Goal: Transaction & Acquisition: Purchase product/service

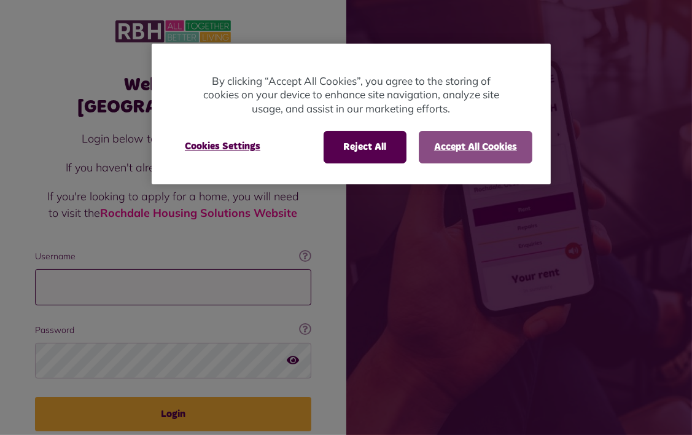
type input "**********"
click at [457, 147] on button "Accept All Cookies" at bounding box center [476, 147] width 114 height 32
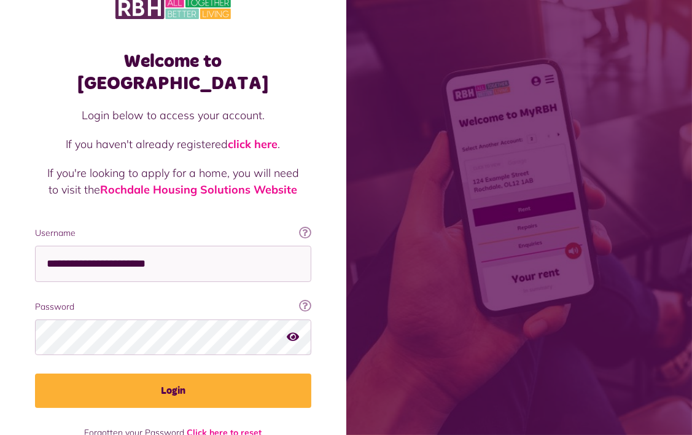
scroll to position [37, 0]
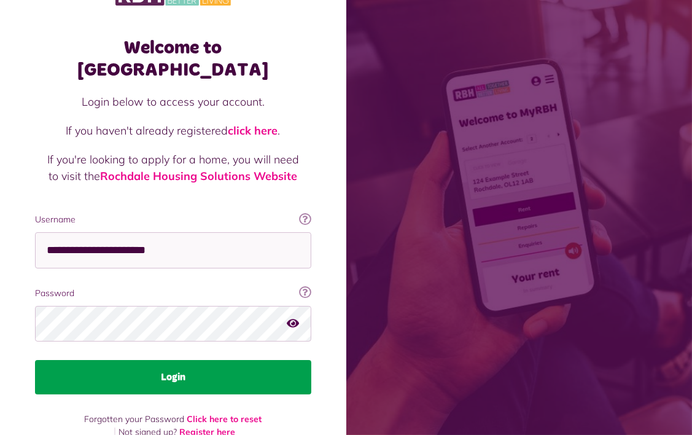
click at [164, 360] on button "Login" at bounding box center [173, 377] width 276 height 34
click at [174, 360] on button "Login" at bounding box center [173, 377] width 276 height 34
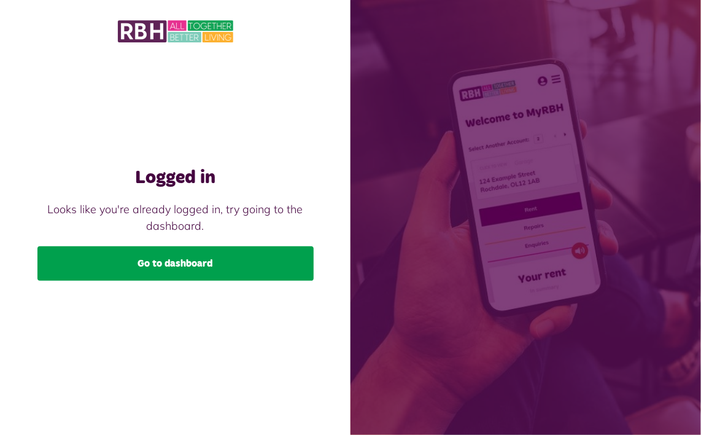
click at [163, 261] on link "Go to dashboard" at bounding box center [175, 263] width 276 height 34
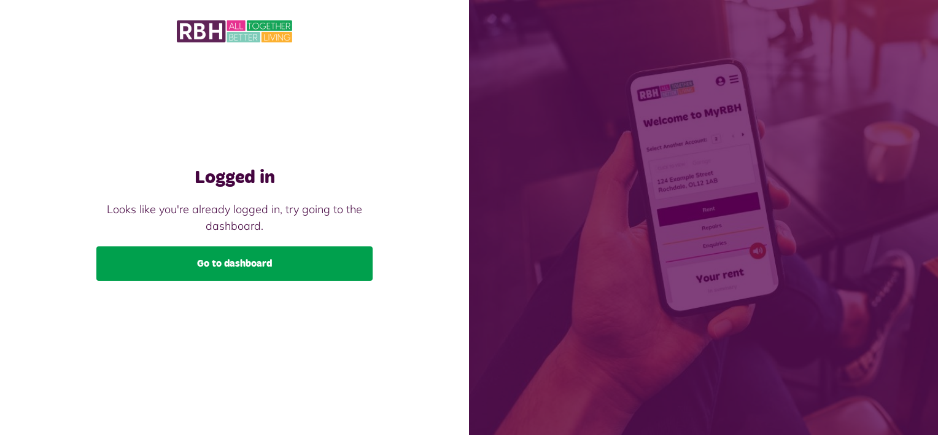
click at [187, 267] on link "Go to dashboard" at bounding box center [234, 263] width 276 height 34
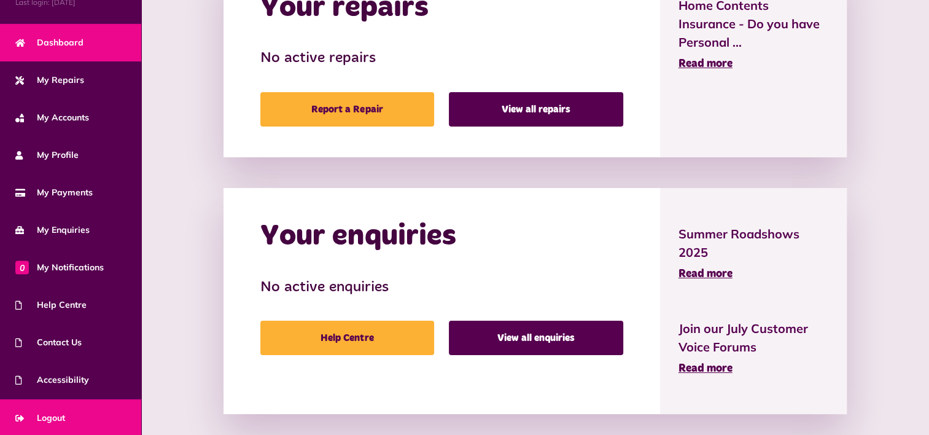
scroll to position [614, 0]
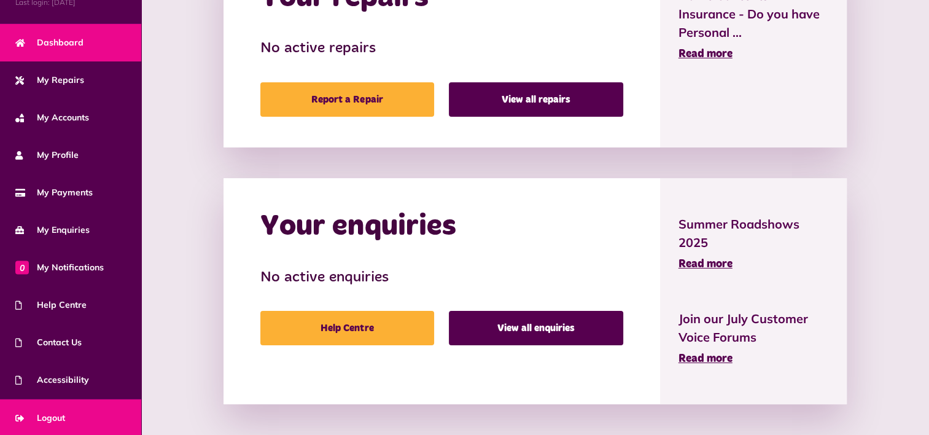
click at [52, 415] on span "Logout" at bounding box center [40, 417] width 50 height 13
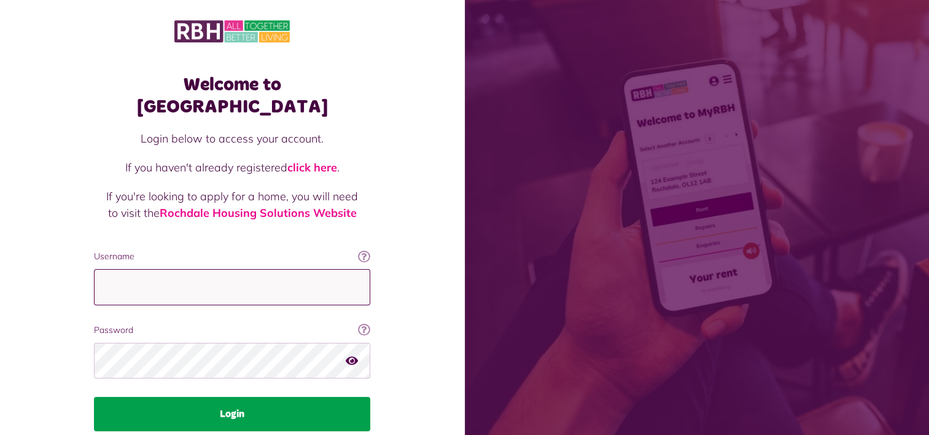
type input "**********"
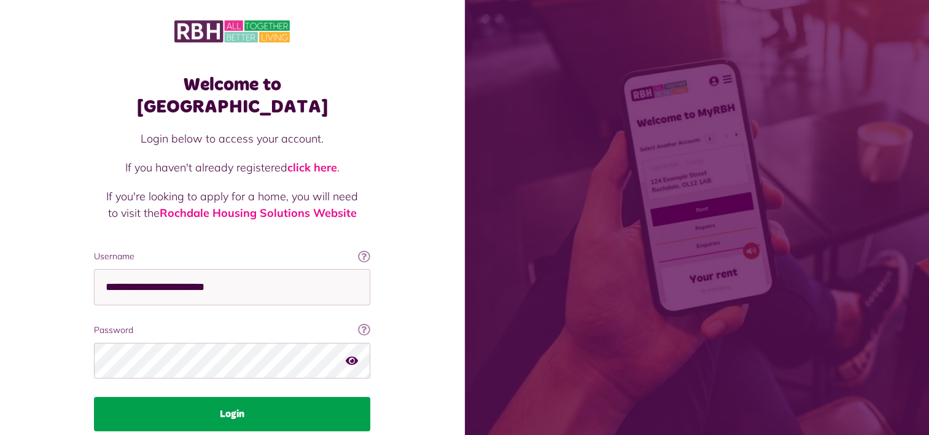
click at [222, 397] on button "Login" at bounding box center [232, 414] width 276 height 34
click at [238, 397] on button "Login" at bounding box center [232, 414] width 276 height 34
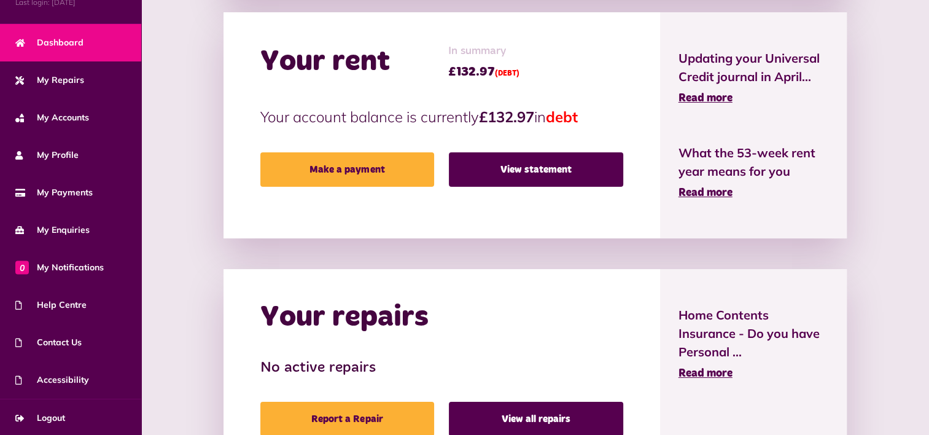
scroll to position [307, 0]
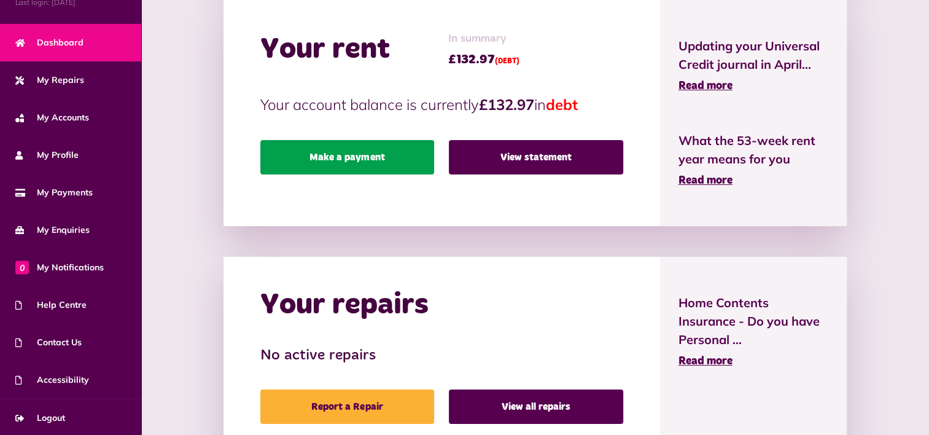
click at [364, 157] on link "Make a payment" at bounding box center [347, 157] width 174 height 34
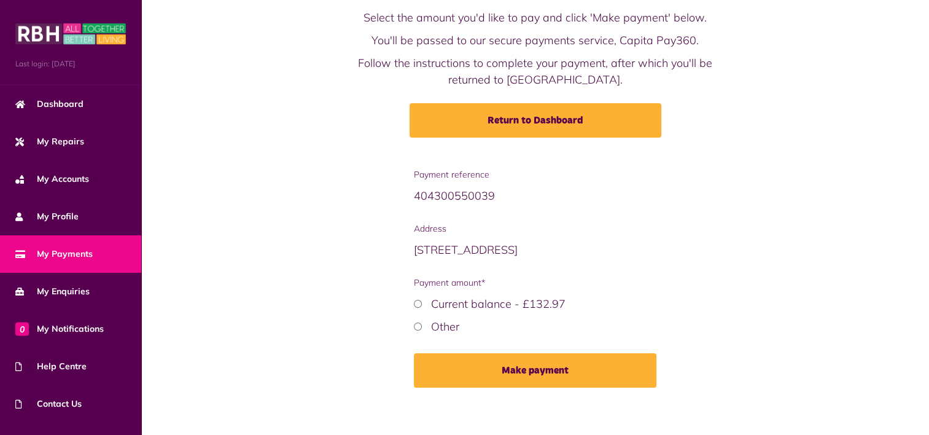
scroll to position [74, 0]
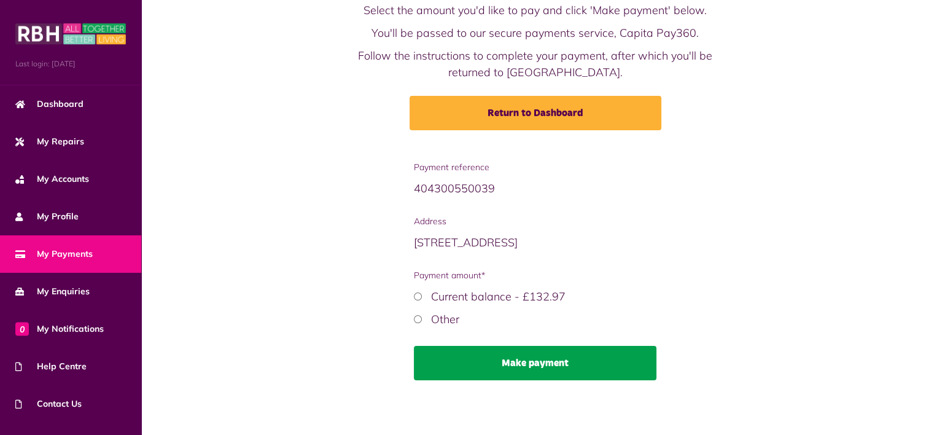
click at [467, 357] on button "Make payment" at bounding box center [535, 363] width 242 height 34
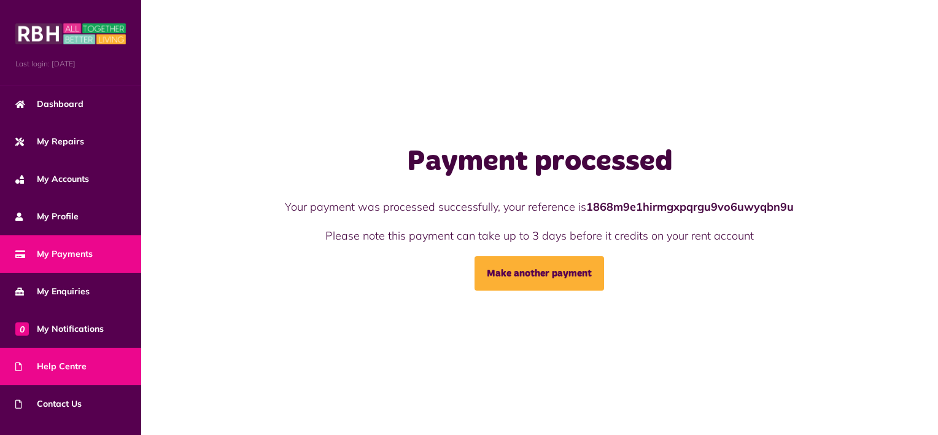
scroll to position [61, 0]
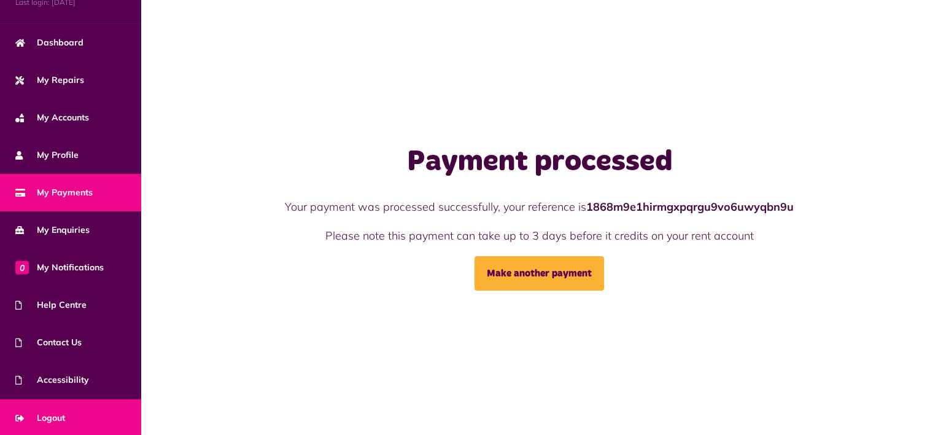
click at [56, 414] on span "Logout" at bounding box center [40, 417] width 50 height 13
